Goal: Information Seeking & Learning: Check status

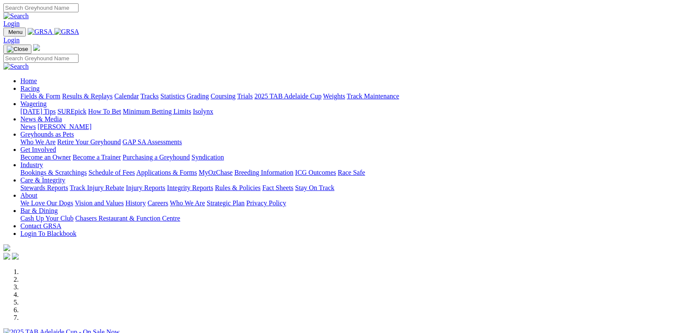
click at [39, 85] on link "Racing" at bounding box center [29, 88] width 19 height 7
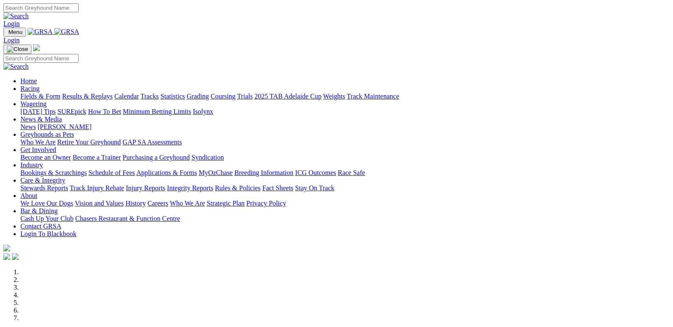
click at [34, 93] on link "Fields & Form" at bounding box center [40, 96] width 40 height 7
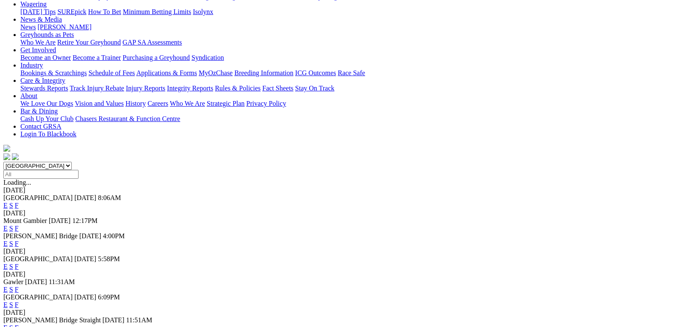
scroll to position [127, 0]
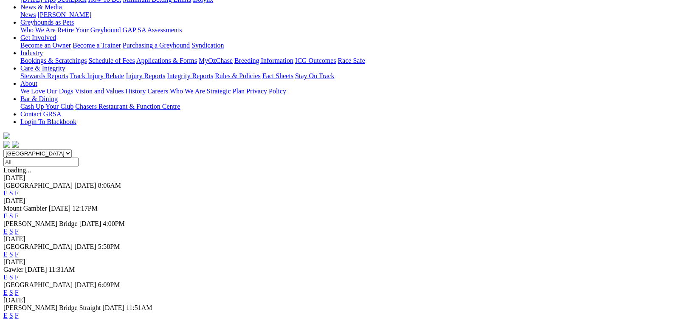
click at [19, 212] on link "F" at bounding box center [17, 215] width 4 height 7
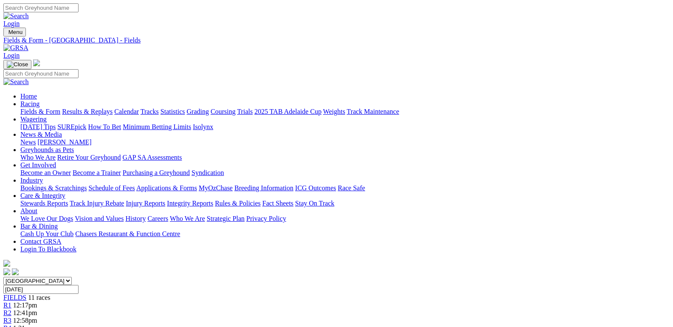
click at [108, 108] on link "Results & Replays" at bounding box center [87, 111] width 51 height 7
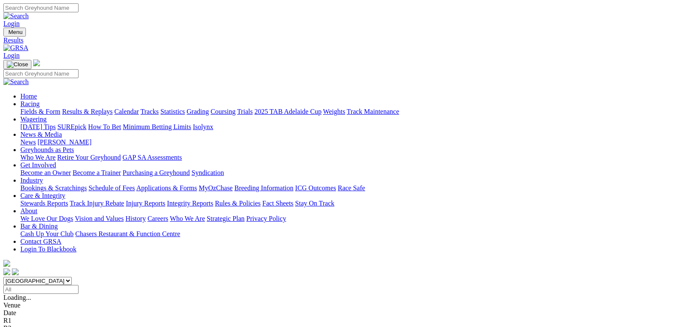
click at [72, 277] on select "South Australia New South Wales Northern Territory Queensland Tasmania Victoria…" at bounding box center [37, 281] width 68 height 8
select select "VIC"
click at [71, 277] on select "South Australia New South Wales Northern Territory Queensland Tasmania Victoria…" at bounding box center [37, 281] width 68 height 8
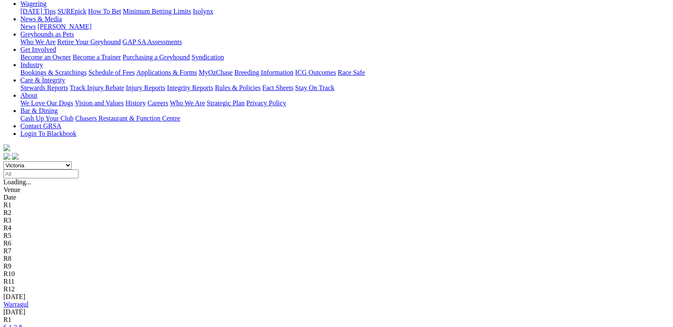
scroll to position [127, 0]
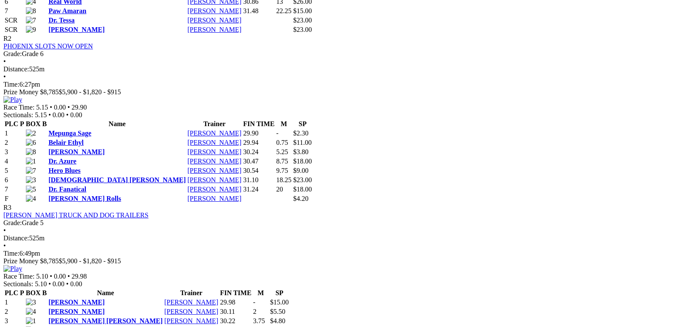
scroll to position [637, 0]
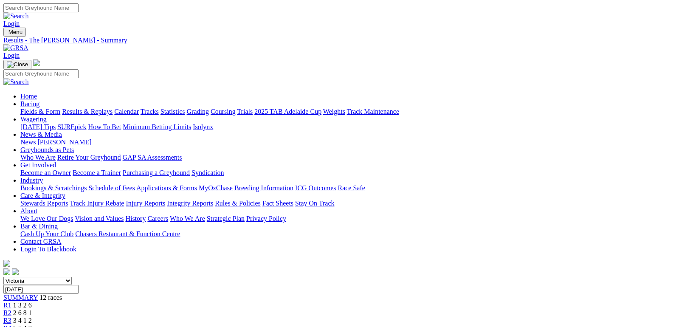
click at [105, 108] on link "Results & Replays" at bounding box center [87, 111] width 51 height 7
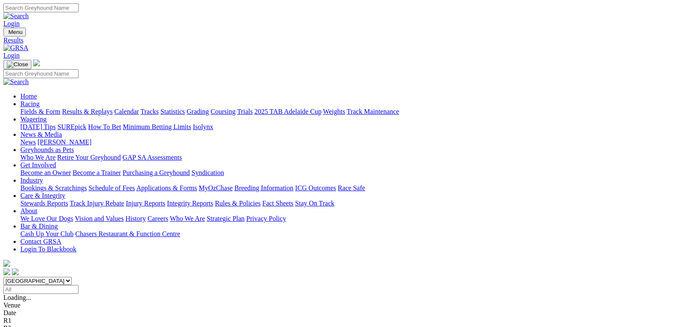
click at [72, 277] on select "South Australia New South Wales Northern Territory Queensland Tasmania Victoria…" at bounding box center [37, 281] width 68 height 8
select select "VIC"
click at [71, 277] on select "South Australia New South Wales Northern Territory Queensland Tasmania Victoria…" at bounding box center [37, 281] width 68 height 8
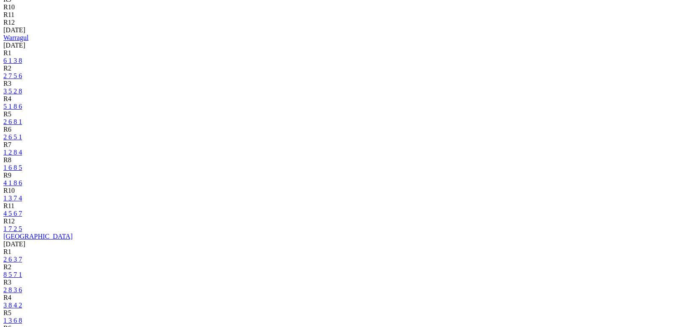
scroll to position [509, 0]
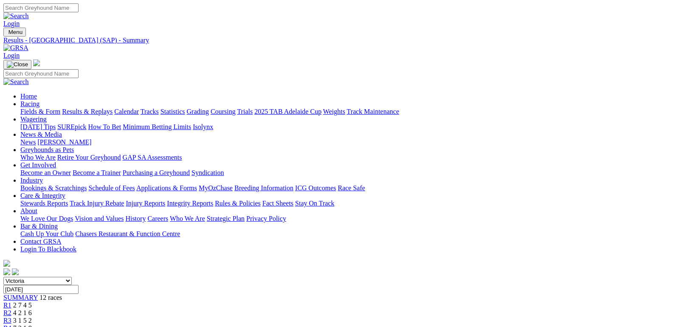
click at [113, 108] on link "Results & Replays" at bounding box center [87, 111] width 51 height 7
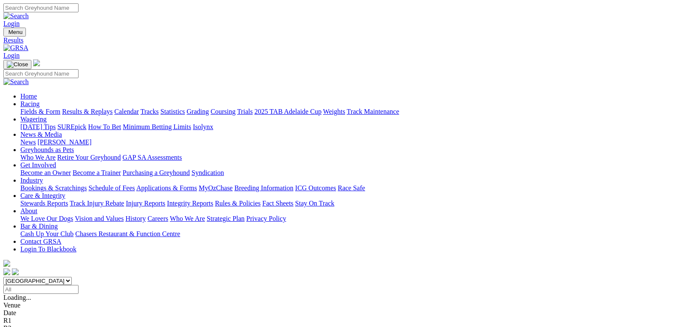
click at [72, 277] on select "[GEOGRAPHIC_DATA] [GEOGRAPHIC_DATA] [GEOGRAPHIC_DATA] [GEOGRAPHIC_DATA] [GEOGRA…" at bounding box center [37, 281] width 68 height 8
select select "VIC"
click at [71, 277] on select "[GEOGRAPHIC_DATA] [GEOGRAPHIC_DATA] [GEOGRAPHIC_DATA] [GEOGRAPHIC_DATA] [GEOGRA…" at bounding box center [37, 281] width 68 height 8
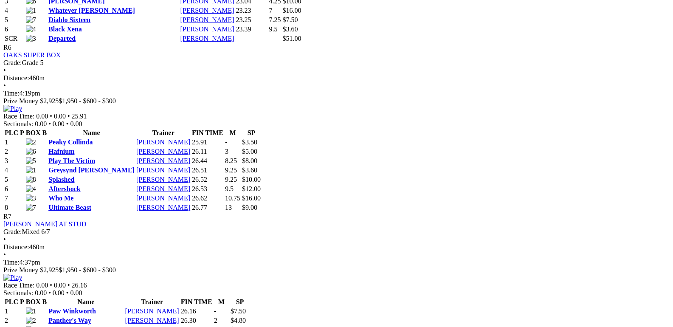
scroll to position [1401, 0]
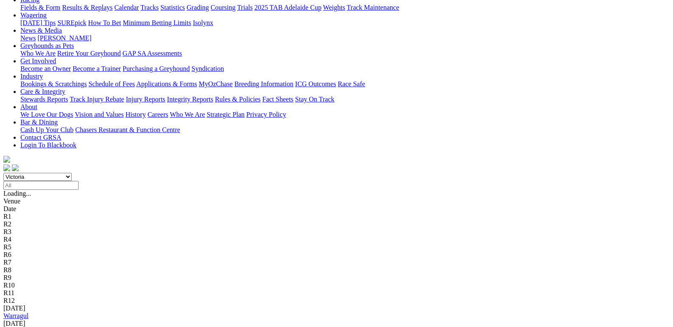
scroll to position [127, 0]
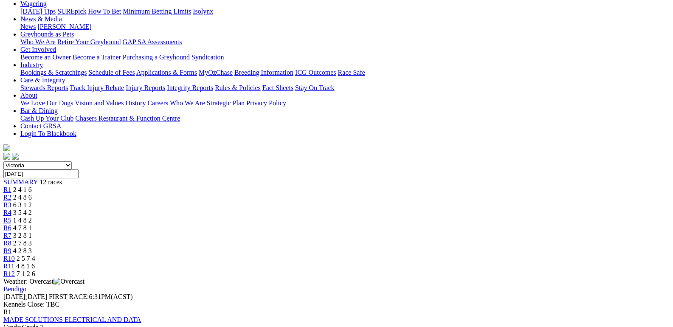
scroll to position [127, 0]
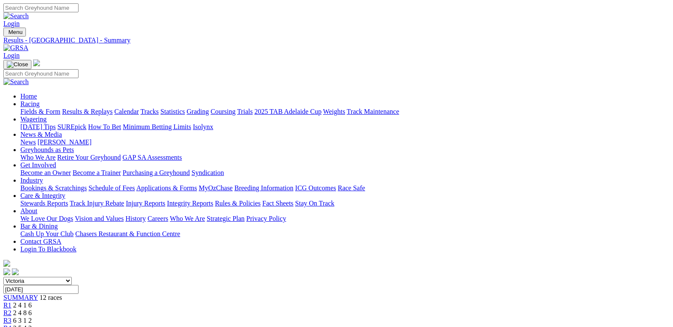
click at [72, 277] on select "[GEOGRAPHIC_DATA] [GEOGRAPHIC_DATA] [GEOGRAPHIC_DATA] [GEOGRAPHIC_DATA] [GEOGRA…" at bounding box center [37, 281] width 68 height 8
click at [71, 277] on select "[GEOGRAPHIC_DATA] [GEOGRAPHIC_DATA] [GEOGRAPHIC_DATA] [GEOGRAPHIC_DATA] [GEOGRA…" at bounding box center [37, 281] width 68 height 8
click at [107, 108] on link "Results & Replays" at bounding box center [87, 111] width 51 height 7
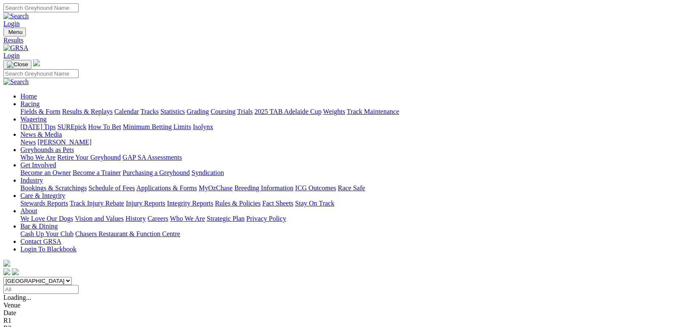
click at [72, 277] on select "[GEOGRAPHIC_DATA] [GEOGRAPHIC_DATA] [GEOGRAPHIC_DATA] [GEOGRAPHIC_DATA] [GEOGRA…" at bounding box center [37, 281] width 68 height 8
select select "VIC"
click at [71, 277] on select "[GEOGRAPHIC_DATA] [GEOGRAPHIC_DATA] [GEOGRAPHIC_DATA] [GEOGRAPHIC_DATA] [GEOGRA…" at bounding box center [37, 281] width 68 height 8
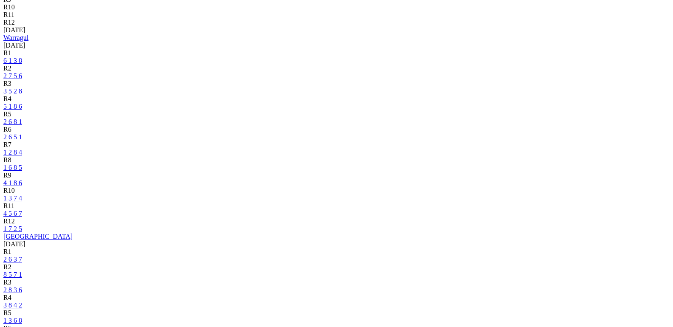
scroll to position [509, 0]
